Goal: Information Seeking & Learning: Learn about a topic

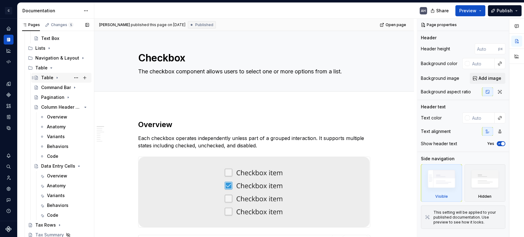
scroll to position [341, 0]
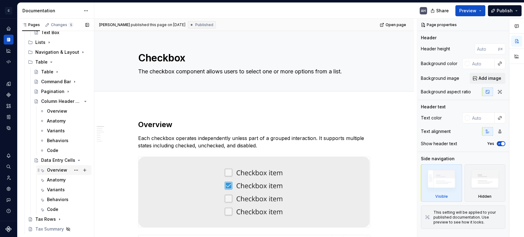
click at [52, 172] on div "Overview" at bounding box center [57, 170] width 20 height 6
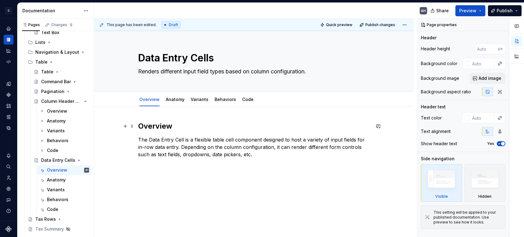
click at [209, 130] on h2 "Overview" at bounding box center [254, 126] width 232 height 10
type textarea "*"
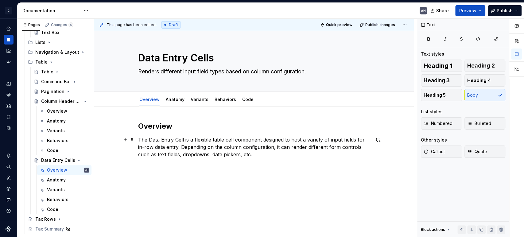
click at [268, 156] on p "The Data Entry Cell is a flexible table cell component designed to host a varie…" at bounding box center [254, 147] width 232 height 22
click at [253, 164] on p at bounding box center [254, 165] width 232 height 7
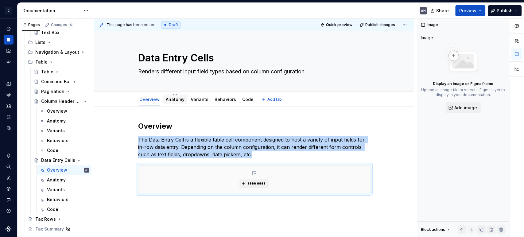
click at [168, 99] on link "Anatomy" at bounding box center [175, 99] width 19 height 5
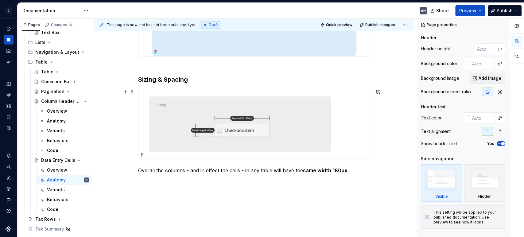
scroll to position [272, 0]
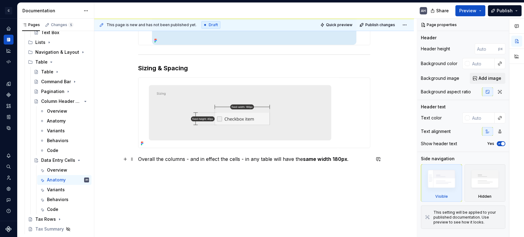
click at [183, 159] on p "Overall the columns - and in effect the cells - in any table will have the same…" at bounding box center [254, 158] width 232 height 7
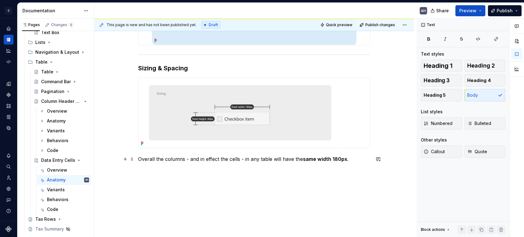
click at [226, 159] on p "Overall the columns - and in effect the cells - in any table will have the same…" at bounding box center [254, 158] width 232 height 7
click at [179, 160] on p "Overall the columns - and in effect the cells - in any table will have the same…" at bounding box center [254, 158] width 232 height 7
click at [242, 159] on p "Overall the columns - and in effect the cells - in any table will have the same…" at bounding box center [254, 158] width 232 height 7
click at [299, 159] on p "Overall the columns - and in effect the cells - in any table will have the same…" at bounding box center [254, 158] width 232 height 7
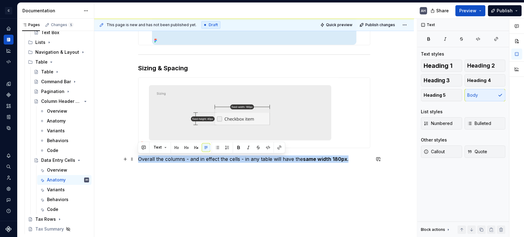
drag, startPoint x: 351, startPoint y: 159, endPoint x: 99, endPoint y: 162, distance: 251.8
click at [99, 162] on div "Sizing & Spacing Overall the columns - and in effect the cells - in any table w…" at bounding box center [253, 43] width 319 height 418
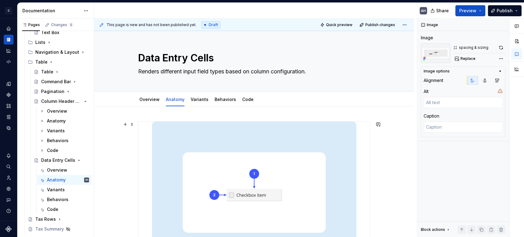
scroll to position [0, 0]
click at [199, 97] on link "Variants" at bounding box center [199, 99] width 18 height 5
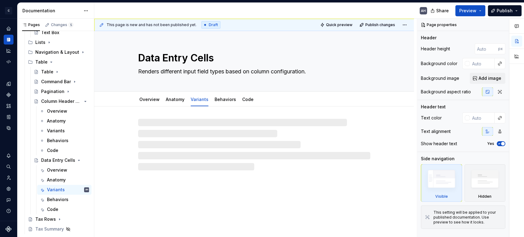
type textarea "*"
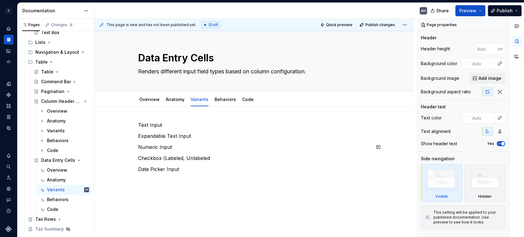
click at [186, 192] on div "This page is new and has not been published yet. Draft Quick preview Publish ch…" at bounding box center [255, 128] width 322 height 218
click at [138, 123] on p "Text Input" at bounding box center [254, 124] width 232 height 7
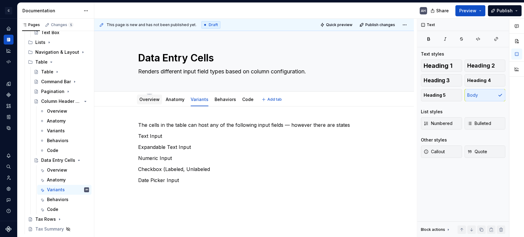
click at [152, 98] on link "Overview" at bounding box center [149, 99] width 20 height 5
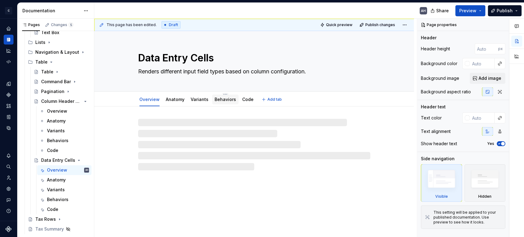
click at [218, 98] on link "Behaviors" at bounding box center [224, 99] width 21 height 5
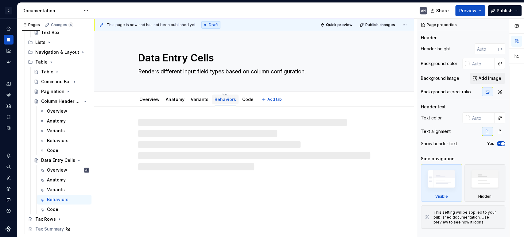
click at [218, 99] on link "Behaviors" at bounding box center [224, 99] width 21 height 5
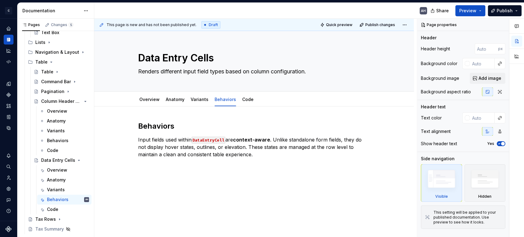
click at [511, 178] on div at bounding box center [516, 128] width 15 height 218
click at [278, 153] on p "Input fields used within DataEntryCell are context-aware . Unlike standalone fo…" at bounding box center [254, 147] width 232 height 22
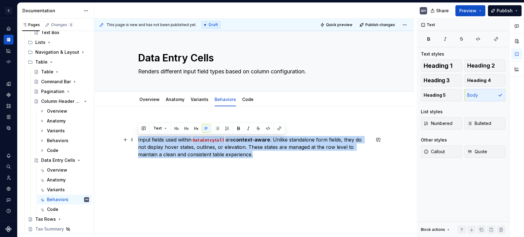
drag, startPoint x: 267, startPoint y: 156, endPoint x: 113, endPoint y: 136, distance: 155.4
click at [113, 136] on div "Behaviors Input fields used within DataEntryCell are context-aware . Unlike sta…" at bounding box center [253, 187] width 319 height 163
click at [263, 158] on p "Input fields used within DataEntryCell are context-aware . Unlike standalone fo…" at bounding box center [254, 147] width 232 height 22
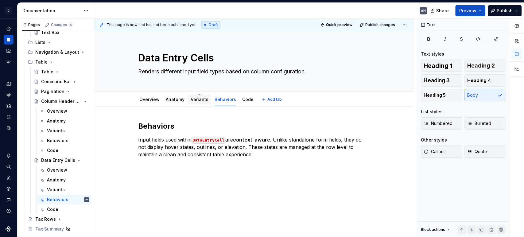
click at [198, 99] on link "Variants" at bounding box center [199, 99] width 18 height 5
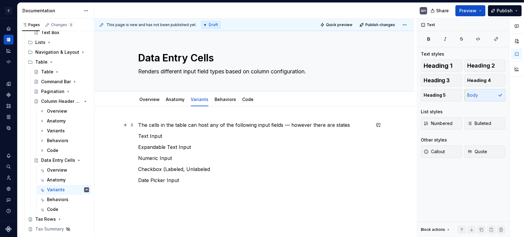
click at [163, 123] on p "The cells in the table can host any of the following input fields — however the…" at bounding box center [254, 124] width 232 height 7
click at [137, 126] on div "The cells in the table can host any of the following input fields — however the…" at bounding box center [253, 184] width 319 height 156
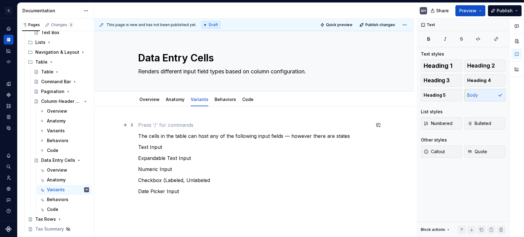
click at [153, 126] on p at bounding box center [254, 124] width 232 height 7
click at [225, 99] on link "Behaviors" at bounding box center [224, 99] width 21 height 5
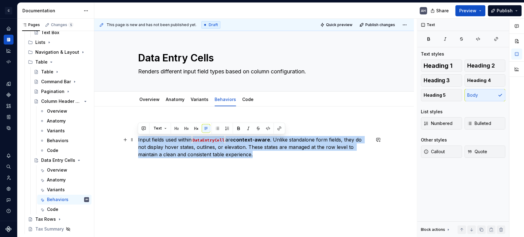
drag, startPoint x: 260, startPoint y: 156, endPoint x: 121, endPoint y: 138, distance: 140.5
click at [138, 138] on div "Behaviors Input fields used within DataEntryCell are context-aware . Unlike sta…" at bounding box center [254, 159] width 232 height 77
copy p "Input fields used within DataEntryCell are context-aware . Unlike standalone fo…"
click at [202, 98] on link "Variants" at bounding box center [199, 99] width 18 height 5
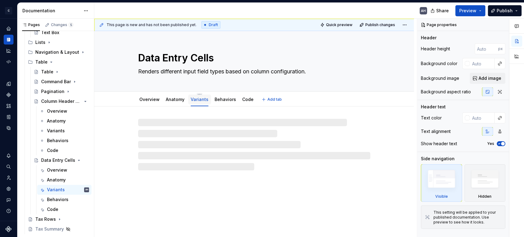
click at [194, 100] on link "Variants" at bounding box center [199, 99] width 18 height 5
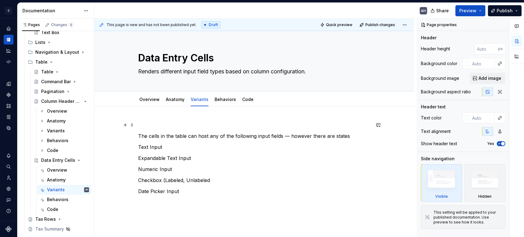
click at [154, 125] on p at bounding box center [254, 124] width 232 height 7
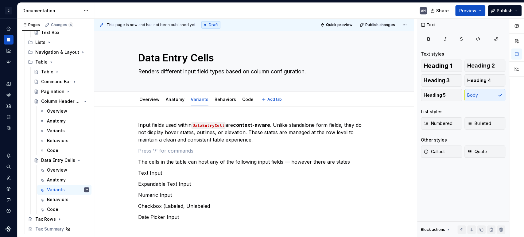
type textarea "*"
click at [163, 153] on p at bounding box center [254, 150] width 232 height 7
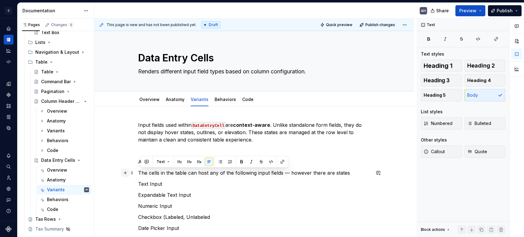
drag, startPoint x: 349, startPoint y: 175, endPoint x: 126, endPoint y: 172, distance: 223.0
click at [138, 172] on div "Input fields used within DataEntryCell are context-aware . Unlike standalone fo…" at bounding box center [254, 180] width 232 height 118
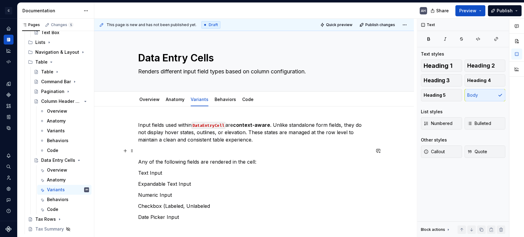
click at [157, 153] on p at bounding box center [254, 150] width 232 height 7
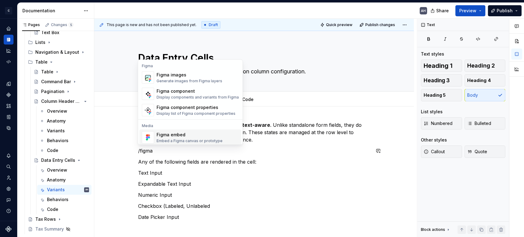
scroll to position [18, 0]
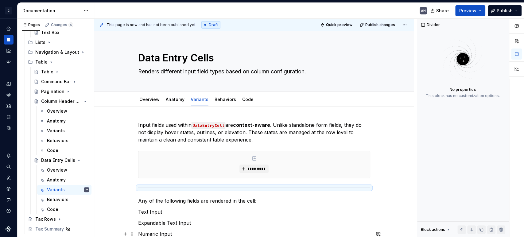
type textarea "*"
click at [294, 168] on div "*********" at bounding box center [253, 164] width 231 height 27
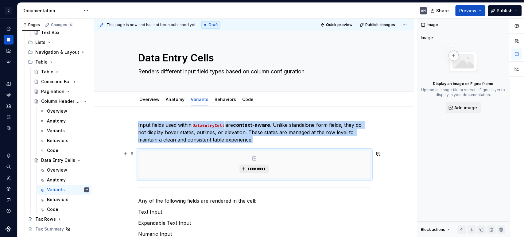
click at [257, 171] on span "*********" at bounding box center [256, 168] width 19 height 5
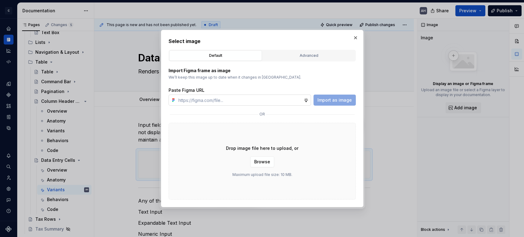
type input "[URL][DOMAIN_NAME]"
click at [321, 105] on button "Import as image" at bounding box center [334, 99] width 42 height 11
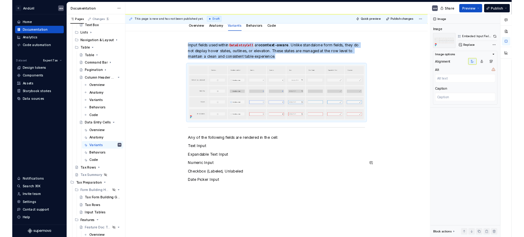
scroll to position [56, 0]
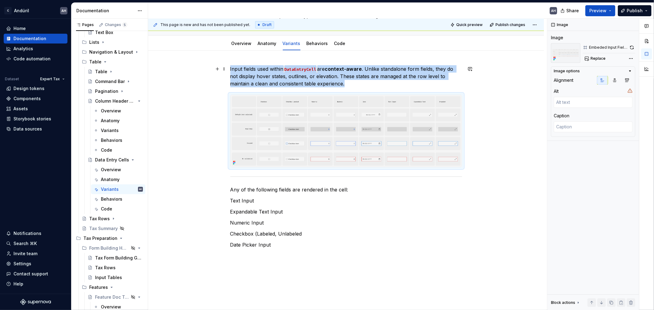
click at [349, 83] on p "Input fields used within DataEntryCell are context-aware . Unlike standalone fo…" at bounding box center [346, 76] width 232 height 22
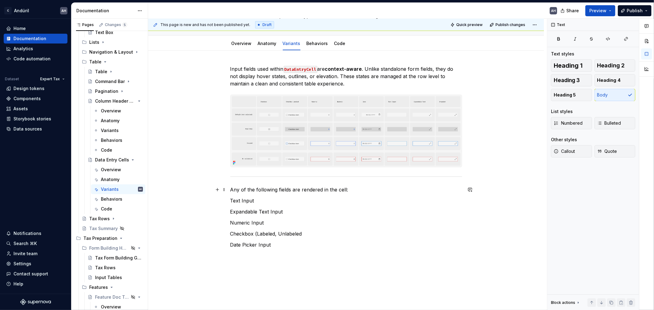
click at [356, 192] on p "Any of the following fields are rendered in the cell:" at bounding box center [346, 189] width 232 height 7
click at [356, 81] on p "Input fields used within DataEntryCell are context-aware . Unlike standalone fo…" at bounding box center [346, 76] width 232 height 22
click at [387, 84] on p "Input fields used within DataEntryCell are context-aware . Unlike standalone fo…" at bounding box center [346, 76] width 232 height 22
click at [318, 194] on p "Any of the following fields are rendered in the cell:" at bounding box center [346, 189] width 232 height 7
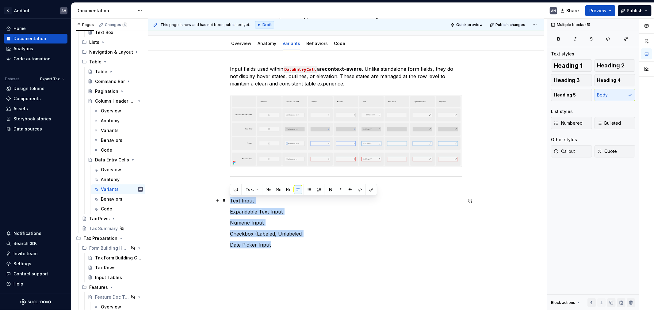
drag, startPoint x: 271, startPoint y: 248, endPoint x: 212, endPoint y: 199, distance: 76.7
click at [212, 199] on div "Input fields used within DataEntryCell are context-aware . Unlike standalone fo…" at bounding box center [346, 200] width 396 height 299
click at [523, 126] on span "Bulleted" at bounding box center [609, 123] width 24 height 6
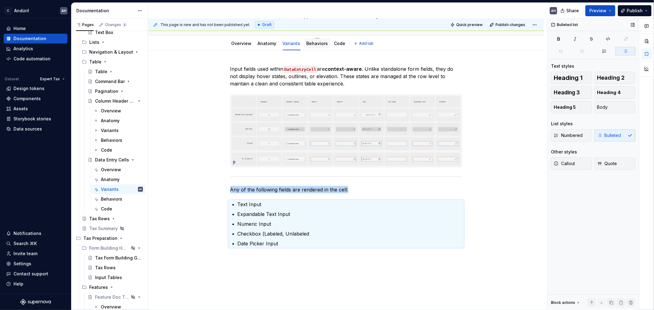
click at [316, 44] on link "Behaviors" at bounding box center [317, 43] width 21 height 5
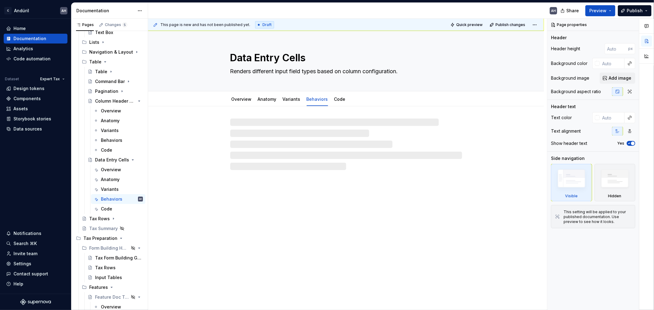
type textarea "*"
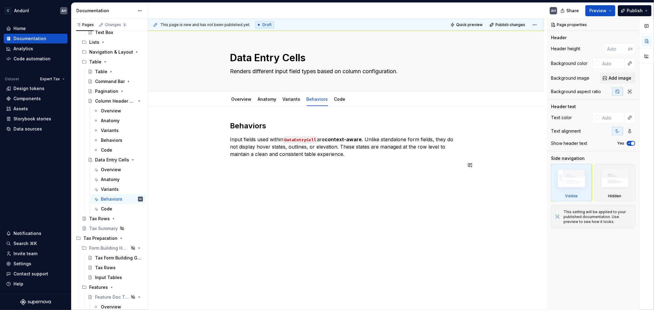
click at [393, 170] on div "Behaviors Input fields used within DataEntryCell are context-aware . Unlike sta…" at bounding box center [346, 156] width 232 height 70
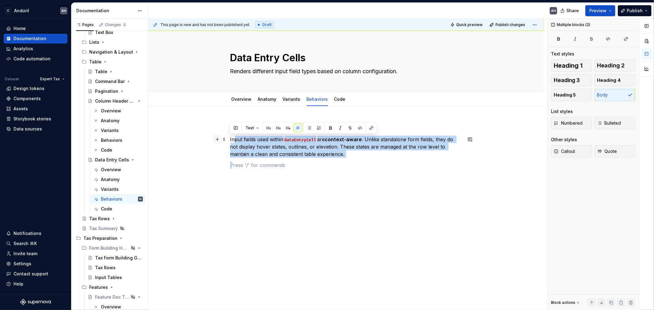
drag, startPoint x: 362, startPoint y: 160, endPoint x: 220, endPoint y: 137, distance: 144.2
click at [230, 137] on div "Behaviors Input fields used within DataEntryCell are context-aware . Unlike sta…" at bounding box center [346, 159] width 232 height 77
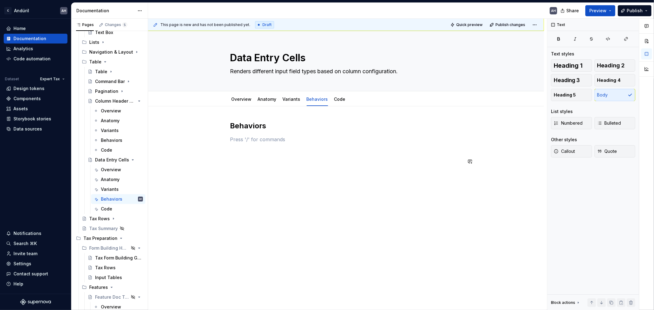
click at [251, 179] on div "Behaviors" at bounding box center [346, 185] width 396 height 159
click at [228, 139] on div "Behaviors" at bounding box center [346, 185] width 396 height 159
click at [243, 189] on div "Behaviors" at bounding box center [346, 185] width 396 height 159
click at [266, 144] on div "Behaviors" at bounding box center [346, 132] width 232 height 23
drag, startPoint x: 270, startPoint y: 152, endPoint x: 212, endPoint y: 152, distance: 58.3
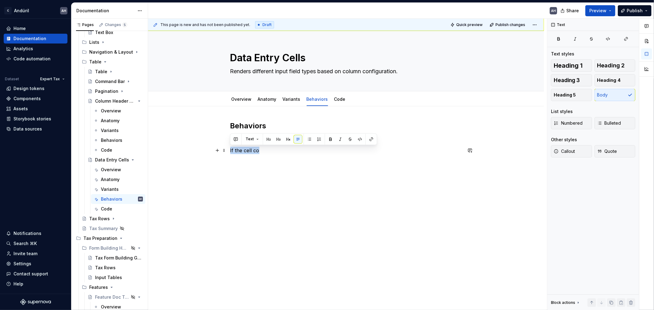
click at [212, 152] on div "Behaviors Expandable Cell Content If the cell co" at bounding box center [346, 180] width 396 height 148
click at [255, 149] on p at bounding box center [346, 150] width 232 height 7
click at [377, 154] on p "Use this feature for text fields that allow for an amount of characyers" at bounding box center [346, 150] width 232 height 7
click at [377, 156] on div "Behaviors Expandable Cell Content Use this feature for text fields that allow f…" at bounding box center [346, 143] width 232 height 44
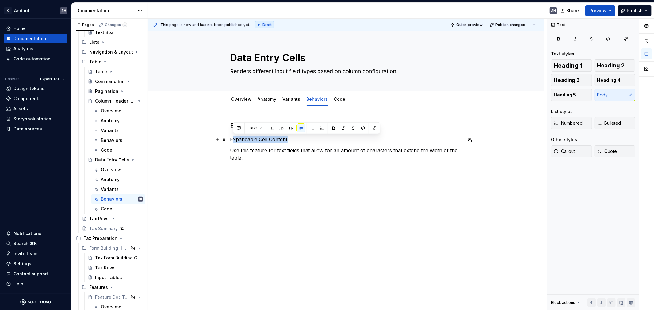
drag, startPoint x: 248, startPoint y: 144, endPoint x: 219, endPoint y: 143, distance: 28.6
click at [230, 140] on div "Behaviors Expandable Cell Content Use this feature for text fields that allow f…" at bounding box center [346, 156] width 232 height 70
click at [523, 94] on span "Heading 5" at bounding box center [565, 95] width 22 height 6
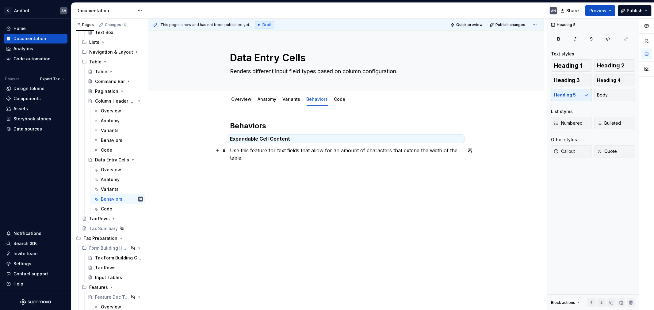
click at [275, 160] on p "Use this feature for text fields that allow for an amount of characters that ex…" at bounding box center [346, 154] width 232 height 15
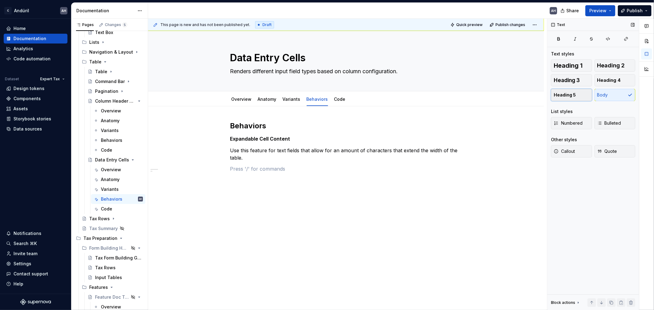
click at [523, 93] on span "Heading 5" at bounding box center [565, 95] width 22 height 6
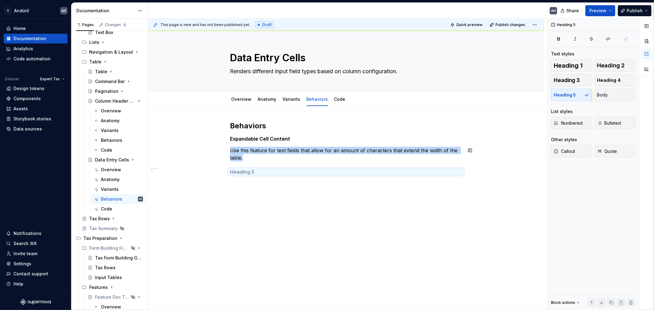
click at [277, 167] on div "Behaviors Expandable Cell Content Use this feature for text fields that allow f…" at bounding box center [346, 159] width 232 height 77
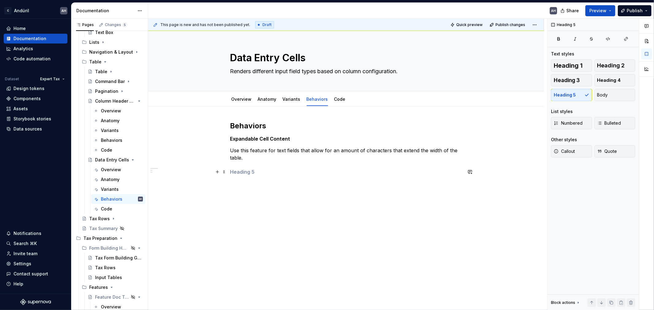
click at [248, 170] on h5 at bounding box center [346, 172] width 232 height 6
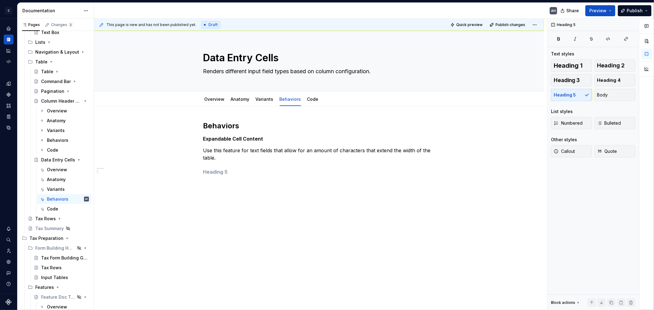
scroll to position [341, 0]
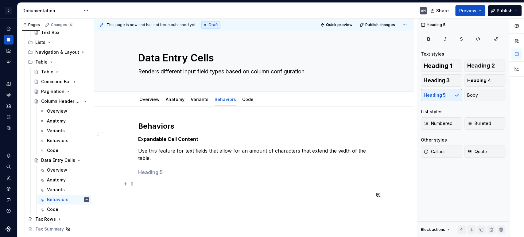
click at [185, 181] on p at bounding box center [254, 183] width 232 height 7
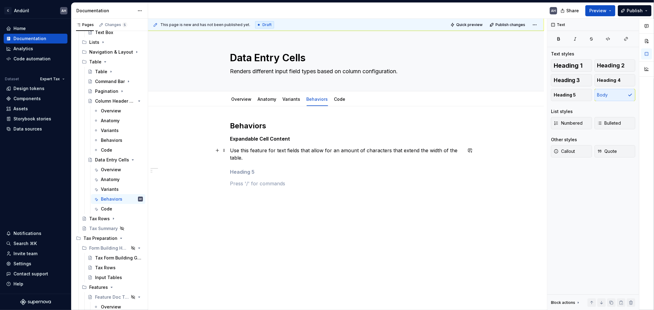
click at [250, 158] on p "Use this feature for text fields that allow for an amount of characters that ex…" at bounding box center [346, 154] width 232 height 15
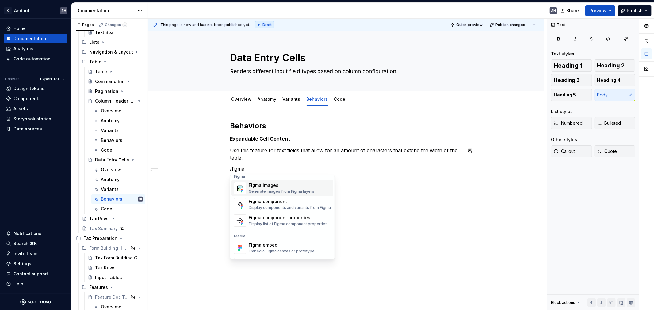
scroll to position [18, 0]
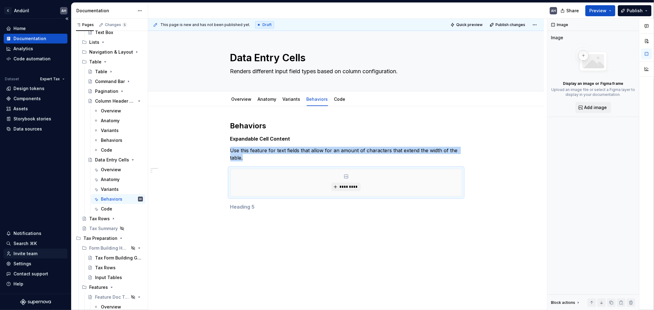
click at [28, 236] on div "Invite team" at bounding box center [25, 254] width 24 height 6
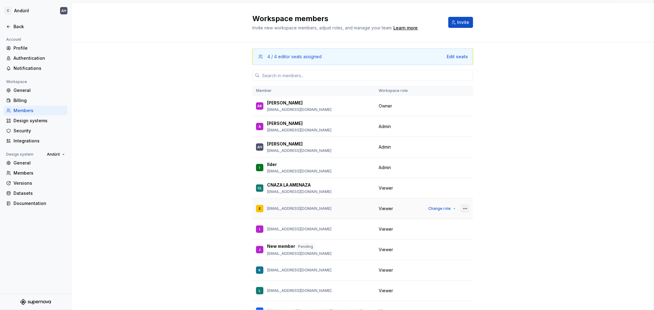
click at [462, 208] on button "button" at bounding box center [465, 209] width 9 height 9
click at [430, 221] on div "Remove from workspace" at bounding box center [425, 221] width 53 height 6
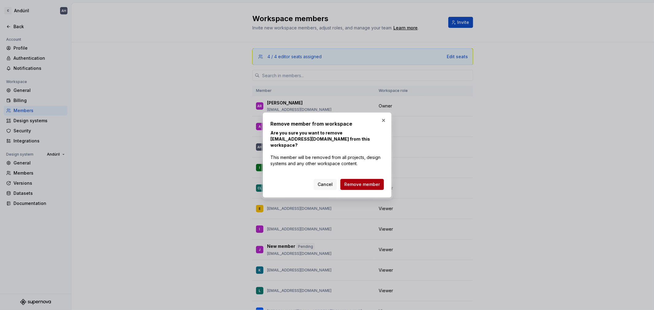
click at [368, 182] on span "Remove member" at bounding box center [362, 185] width 36 height 6
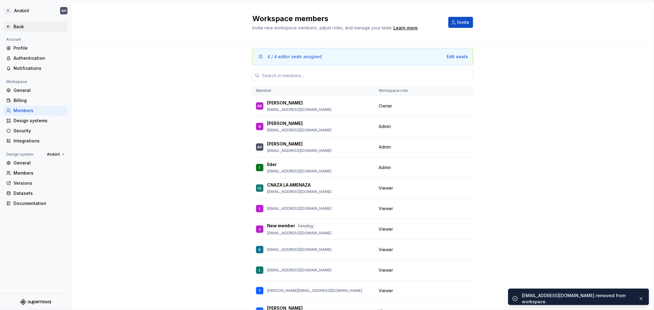
click at [19, 25] on div "Back" at bounding box center [39, 27] width 52 height 6
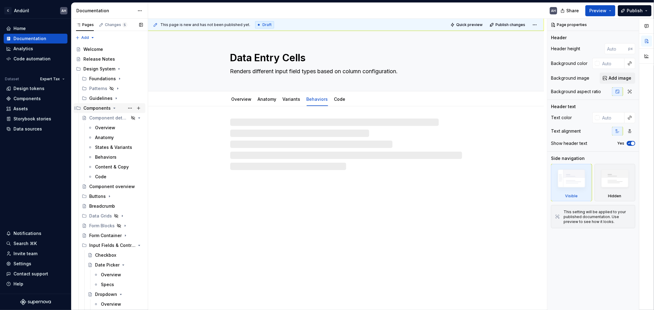
type textarea "*"
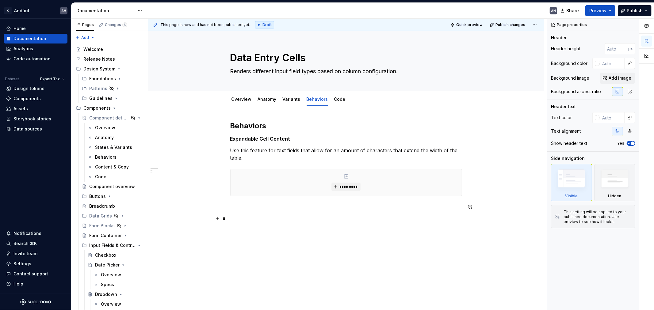
click at [256, 220] on p at bounding box center [346, 218] width 232 height 7
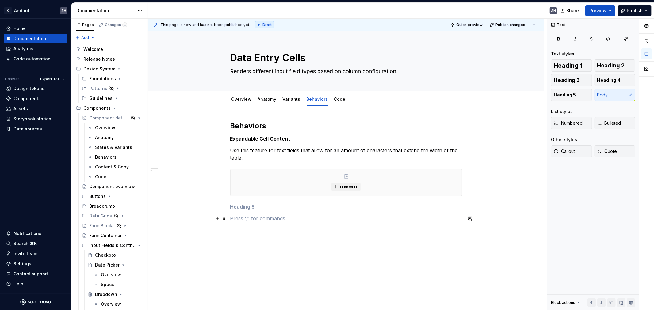
click at [256, 218] on p at bounding box center [346, 218] width 232 height 7
click at [246, 205] on h5 at bounding box center [346, 207] width 232 height 6
click at [245, 225] on div "Behaviors Expandable Cell Content Use this feature for text fields that allow f…" at bounding box center [346, 177] width 232 height 112
click at [250, 218] on p at bounding box center [346, 218] width 232 height 7
click at [252, 230] on p at bounding box center [346, 229] width 232 height 7
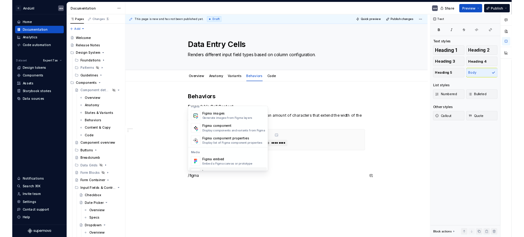
scroll to position [18, 0]
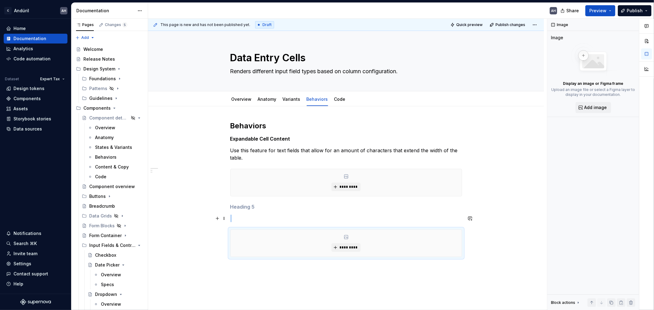
click at [254, 219] on p at bounding box center [346, 218] width 232 height 7
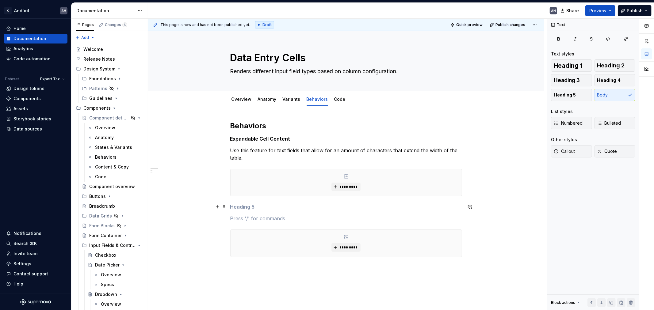
click at [248, 206] on h5 at bounding box center [346, 207] width 232 height 6
click at [415, 161] on p "Use this feature for text fields that allow for an amount of characters that ex…" at bounding box center [346, 154] width 232 height 15
click at [250, 159] on p "Use this feature for text fields that allow for an amount of characters that ex…" at bounding box center [346, 154] width 232 height 15
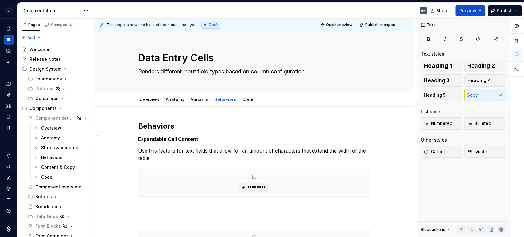
type textarea "*"
